Goal: Task Accomplishment & Management: Complete application form

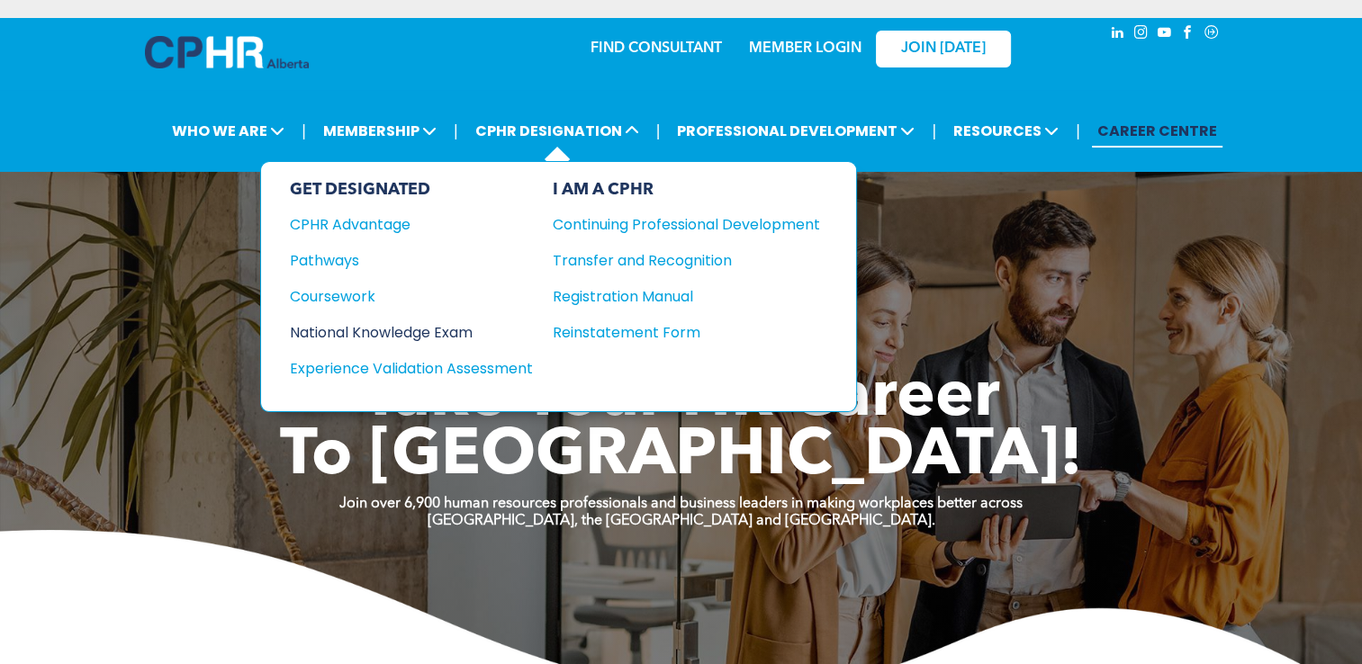
click at [439, 329] on div "National Knowledge Exam" at bounding box center [399, 332] width 219 height 23
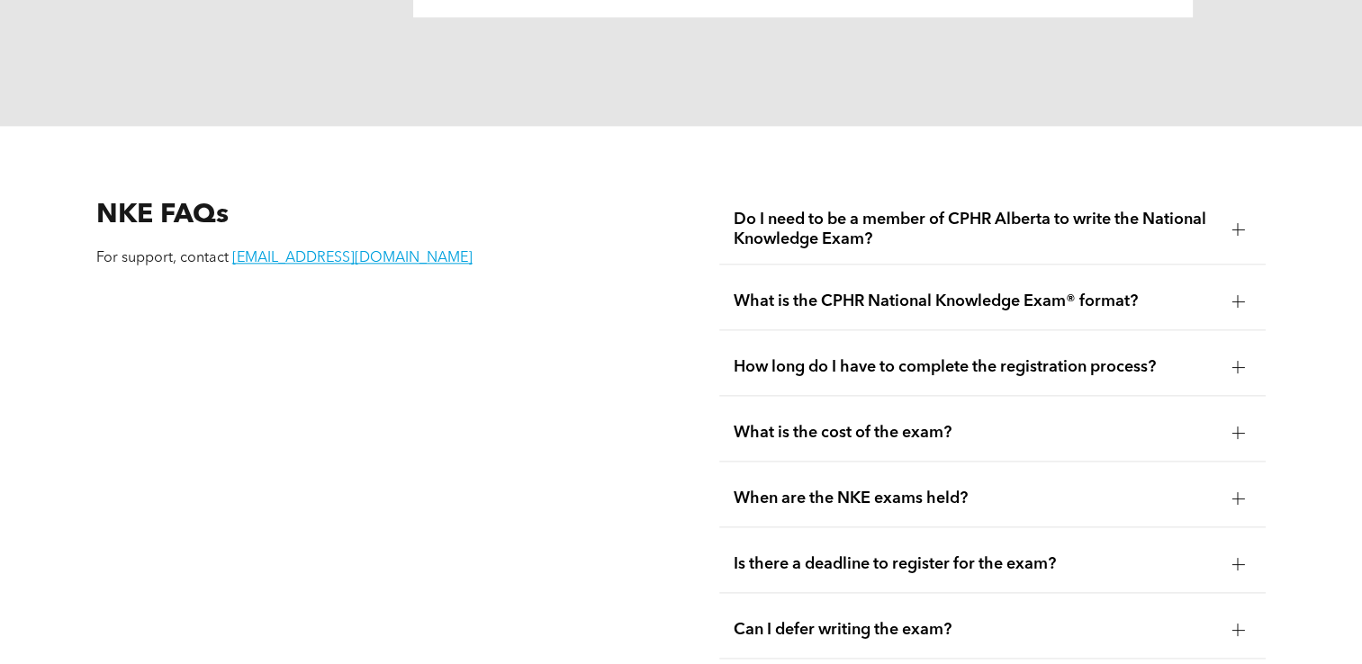
scroll to position [2251, 0]
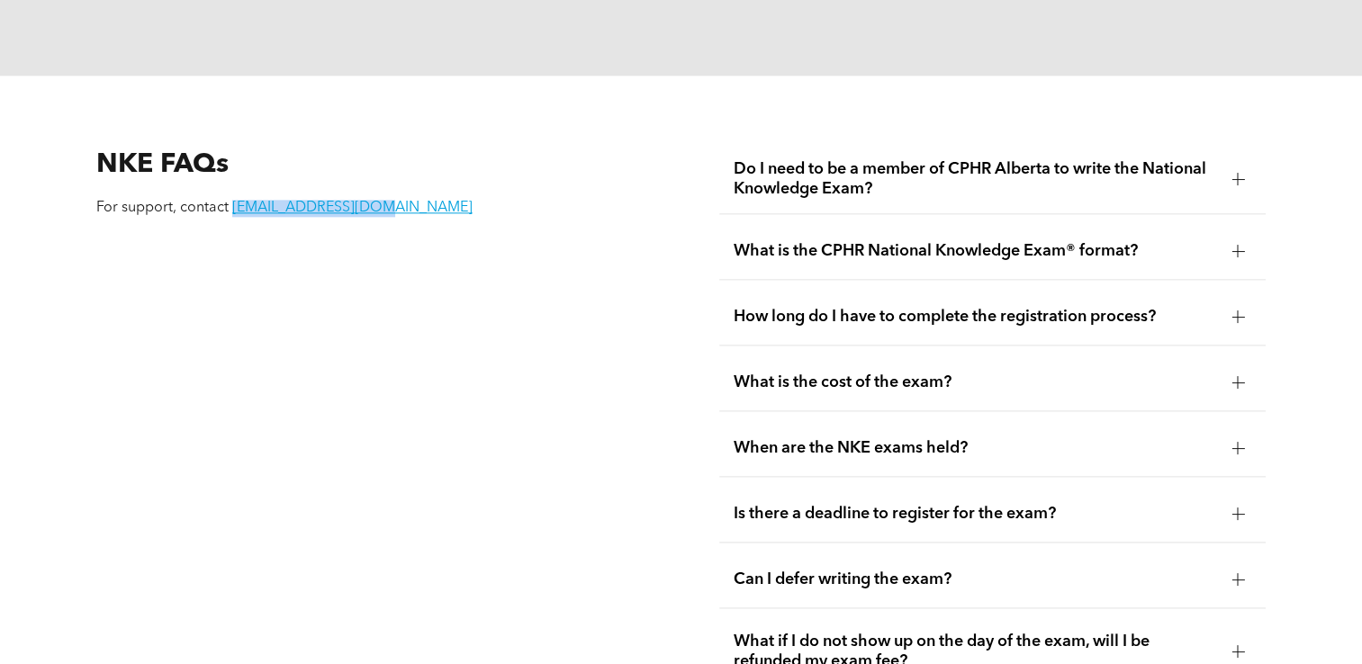
drag, startPoint x: 398, startPoint y: 221, endPoint x: 230, endPoint y: 214, distance: 167.6
click at [230, 214] on div "NKE FAQs For support, contact [EMAIL_ADDRESS][DOMAIN_NAME]" at bounding box center [369, 488] width 575 height 715
copy link "[EMAIL_ADDRESS][DOMAIN_NAME]"
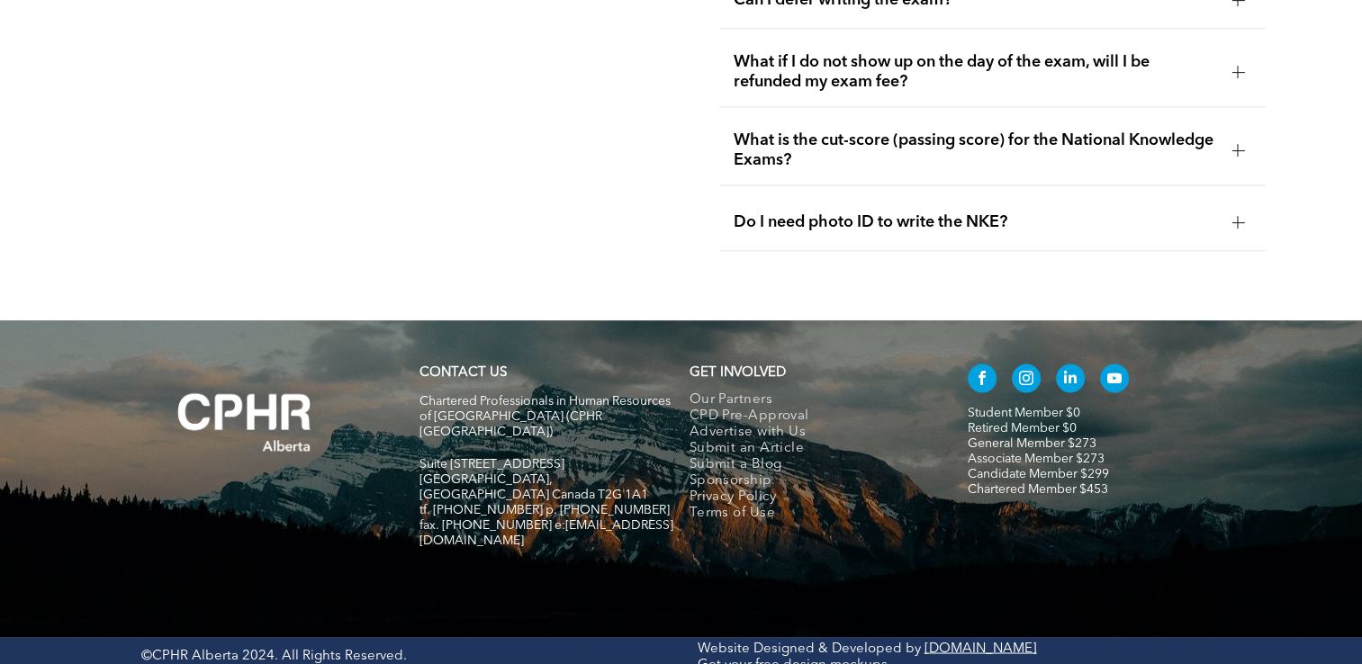
scroll to position [2831, 0]
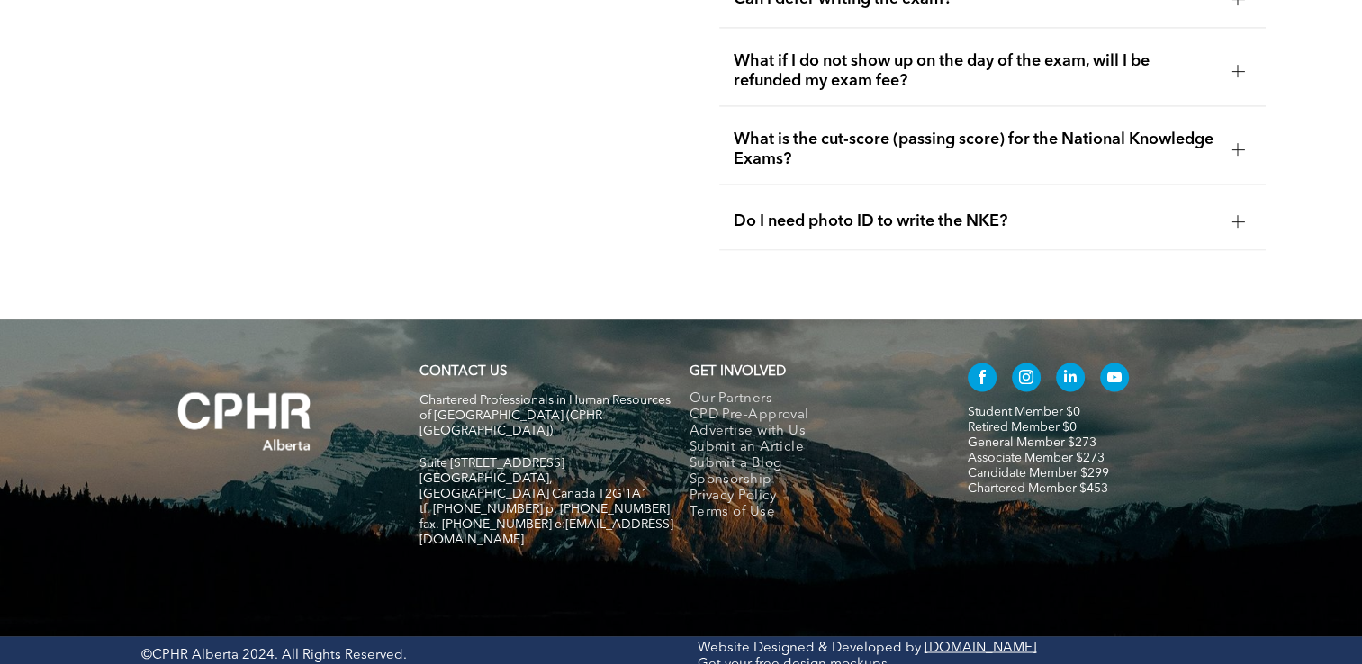
click at [1054, 452] on link "Associate Member $273" at bounding box center [1036, 458] width 137 height 13
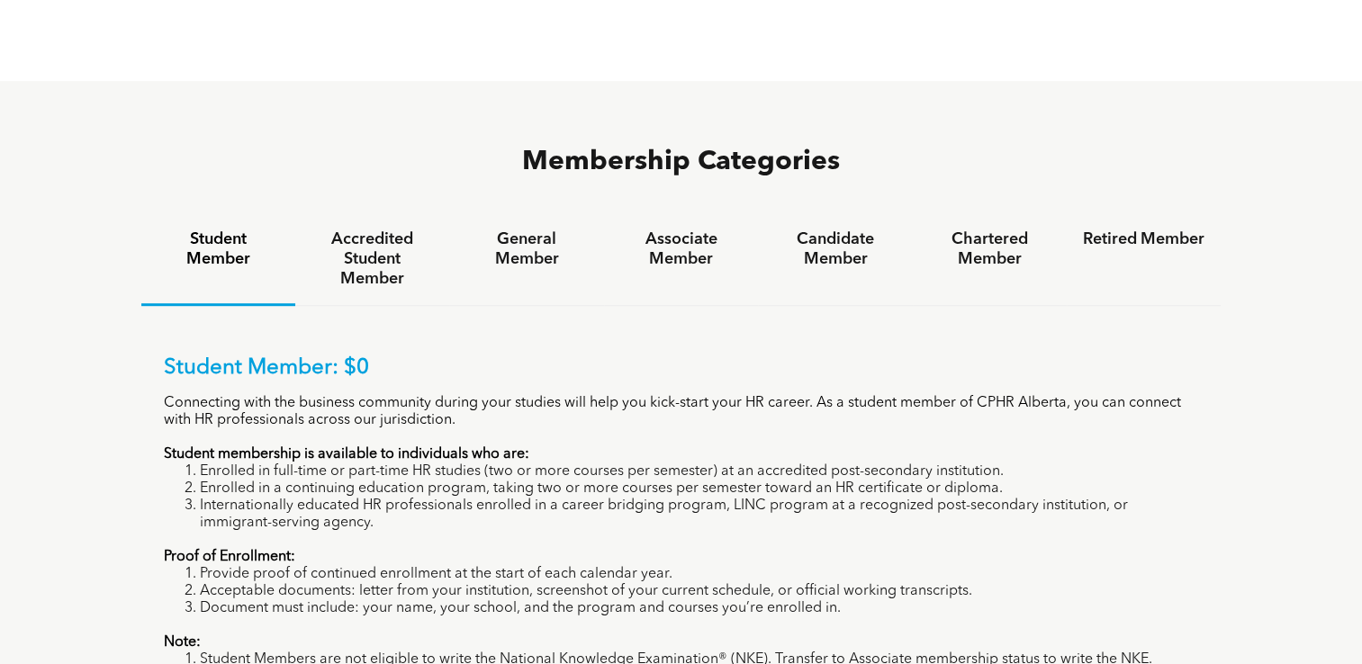
scroll to position [1080, 0]
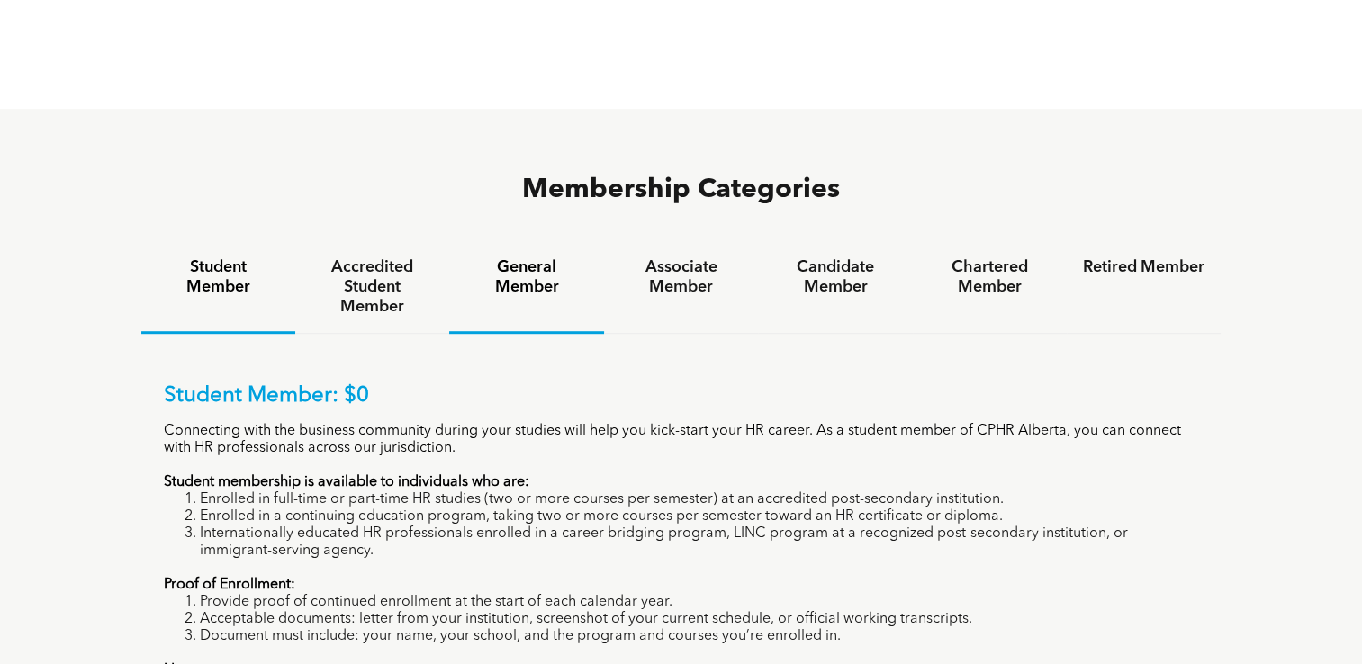
click at [537, 257] on h4 "General Member" at bounding box center [526, 277] width 122 height 40
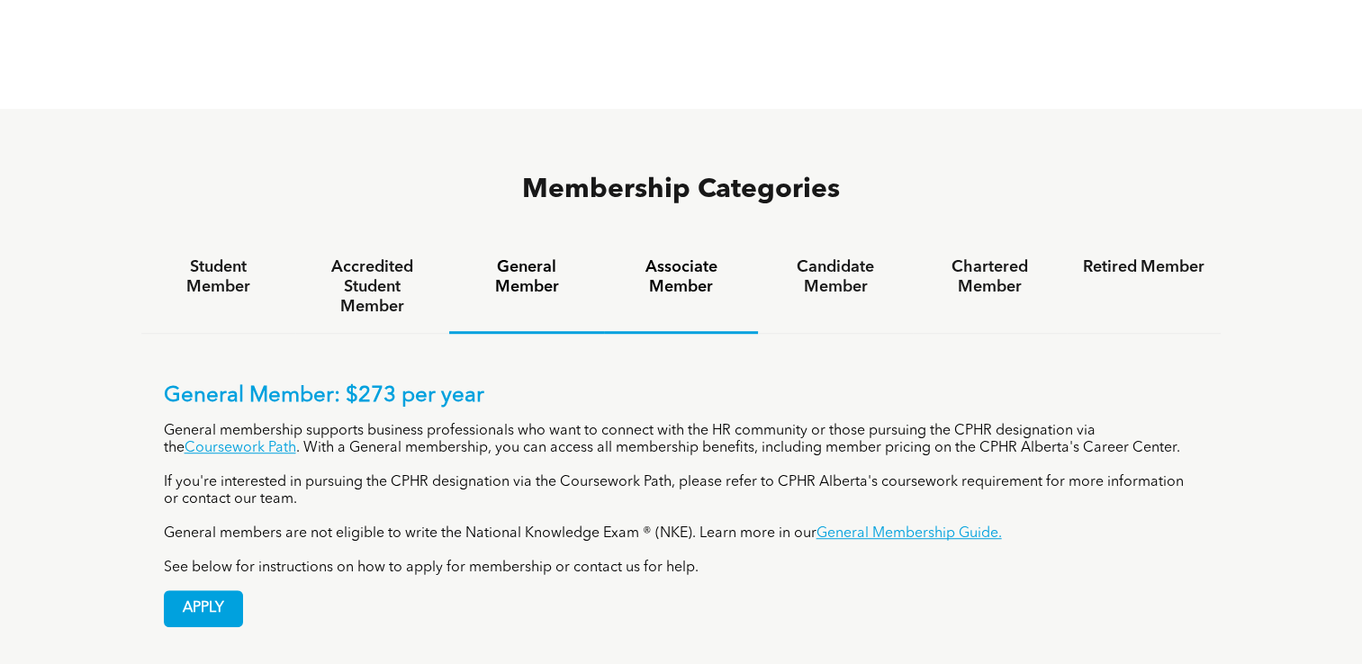
click at [674, 257] on h4 "Associate Member" at bounding box center [681, 277] width 122 height 40
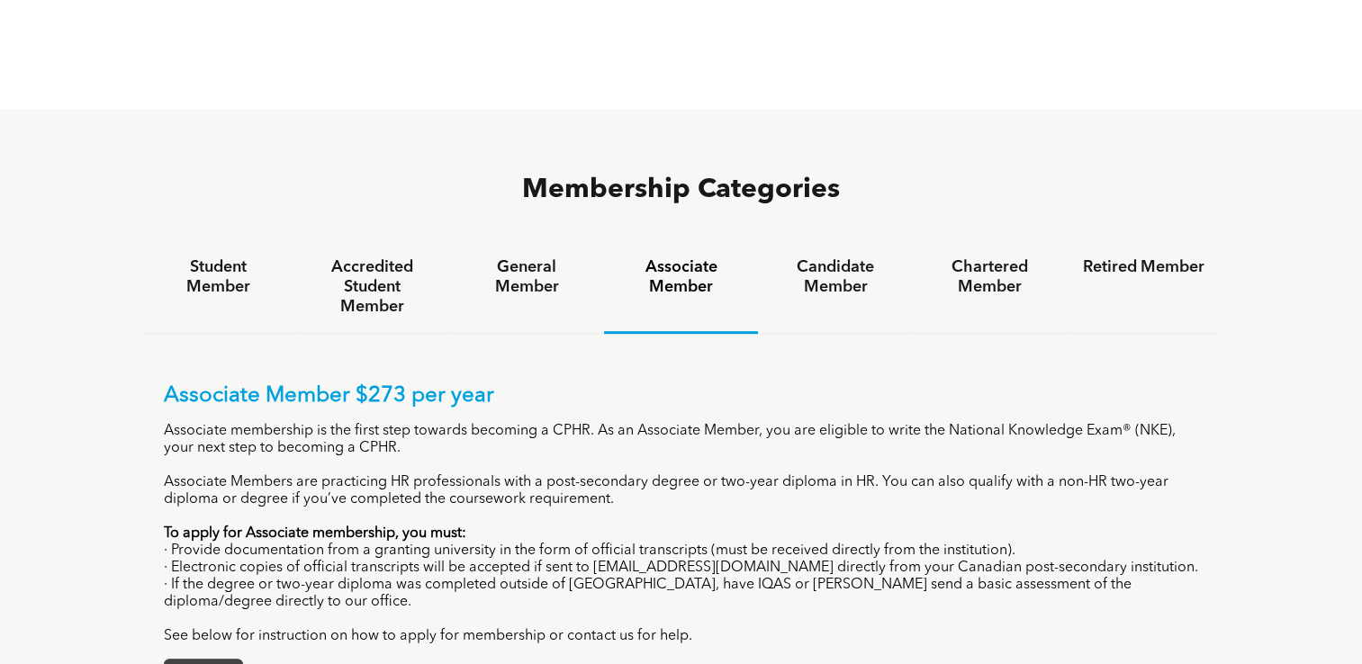
click at [229, 660] on span "APPLY" at bounding box center [203, 677] width 77 height 35
